Goal: Use online tool/utility: Utilize a website feature to perform a specific function

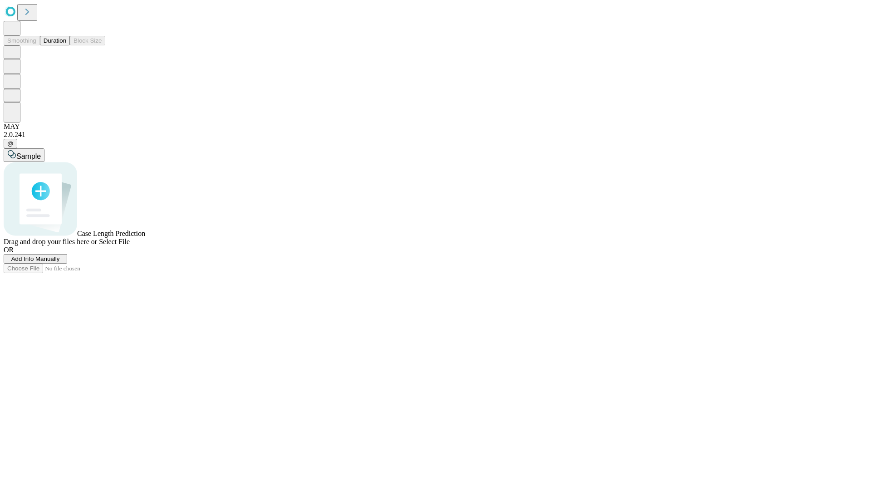
click at [60, 262] on span "Add Info Manually" at bounding box center [35, 259] width 49 height 7
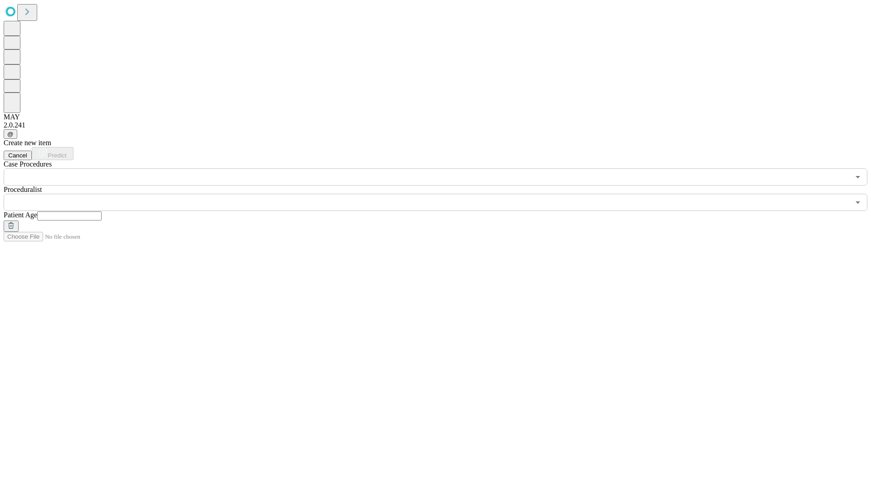
click at [102, 212] on input "text" at bounding box center [69, 216] width 64 height 9
type input "**"
click at [442, 194] on input "text" at bounding box center [427, 202] width 847 height 17
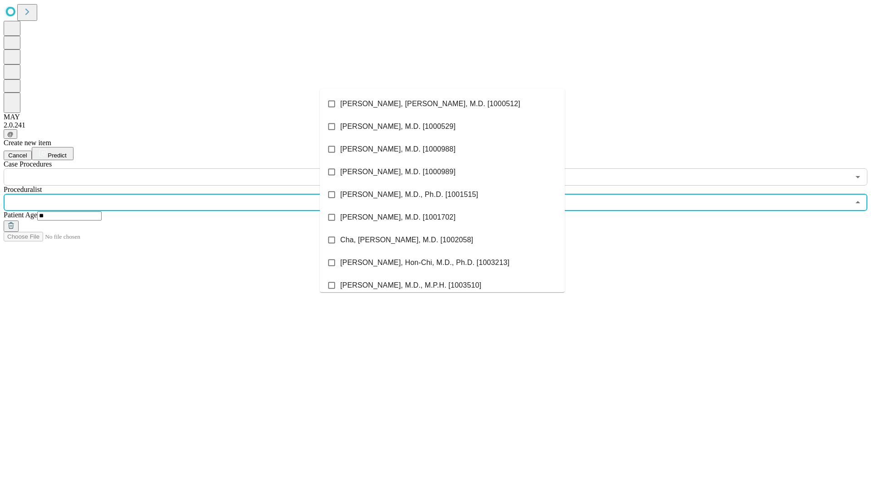
click at [443, 104] on li "[PERSON_NAME], [PERSON_NAME], M.D. [1000512]" at bounding box center [442, 104] width 245 height 23
click at [191, 168] on input "text" at bounding box center [427, 176] width 847 height 17
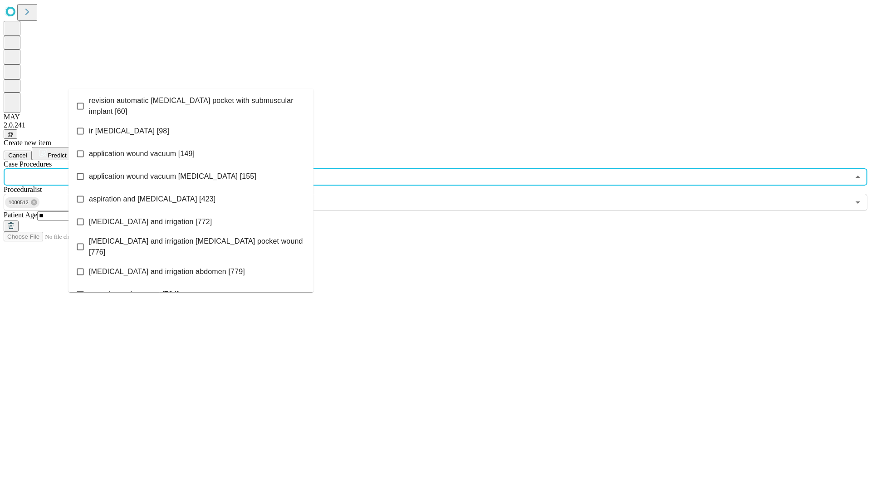
click at [191, 104] on span "revision automatic [MEDICAL_DATA] pocket with submuscular implant [60]" at bounding box center [197, 106] width 217 height 22
click at [66, 152] on span "Predict" at bounding box center [57, 155] width 19 height 7
